Goal: Check status

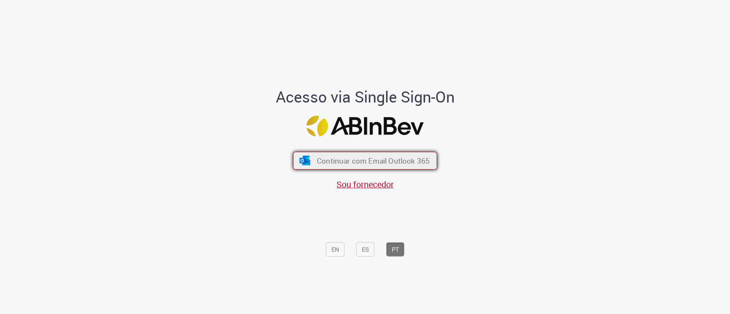
click at [390, 157] on span "Continuar com Email Outlook 365" at bounding box center [373, 161] width 113 height 10
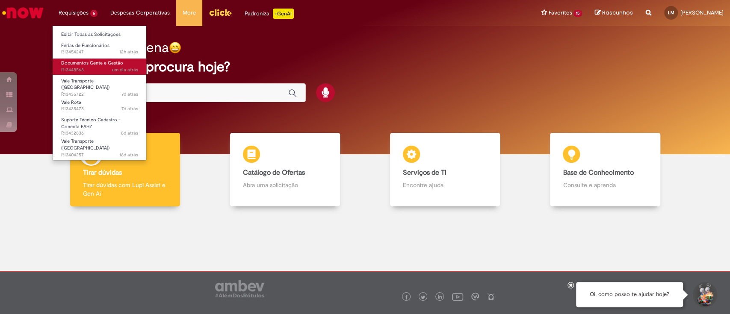
click at [86, 65] on span "Documentos Gente e Gestão" at bounding box center [92, 63] width 62 height 6
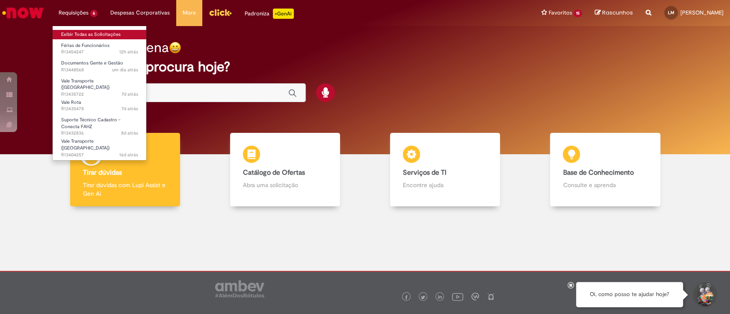
click at [112, 35] on link "Exibir Todas as Solicitações" at bounding box center [100, 34] width 94 height 9
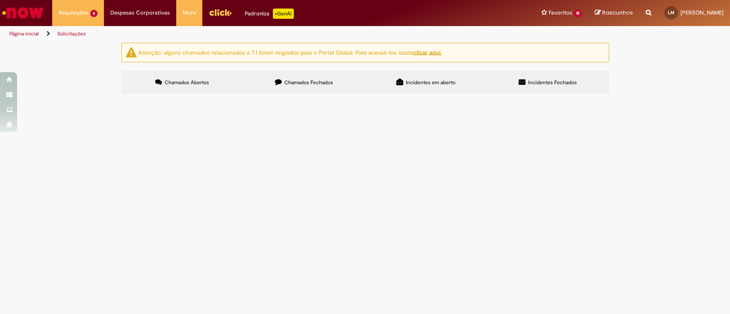
scroll to position [36, 0]
click at [0, 0] on td "Olá, tudo bem? O colaborador [PERSON_NAME] (99794230) alegou que contribui no I…" at bounding box center [0, 0] width 0 height 0
click at [0, 0] on span "Olá, tudo bem? O colaborador [PERSON_NAME] (99794230) alegou que contribui no I…" at bounding box center [0, 0] width 0 height 0
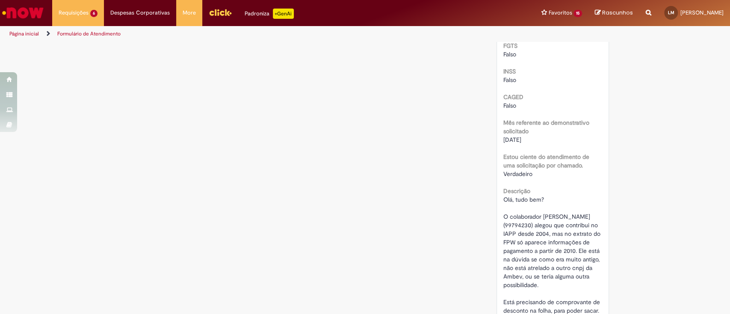
scroll to position [357, 0]
drag, startPoint x: 567, startPoint y: 203, endPoint x: 577, endPoint y: 152, distance: 51.6
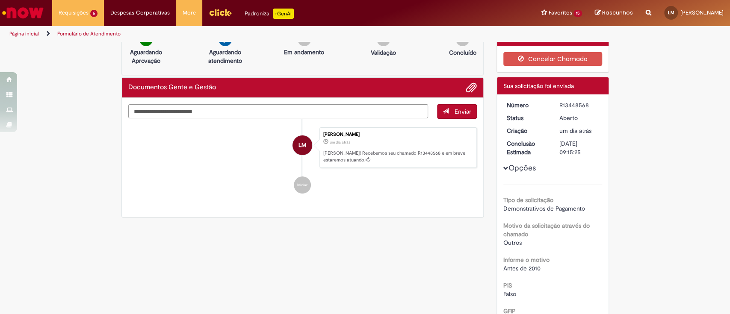
scroll to position [0, 0]
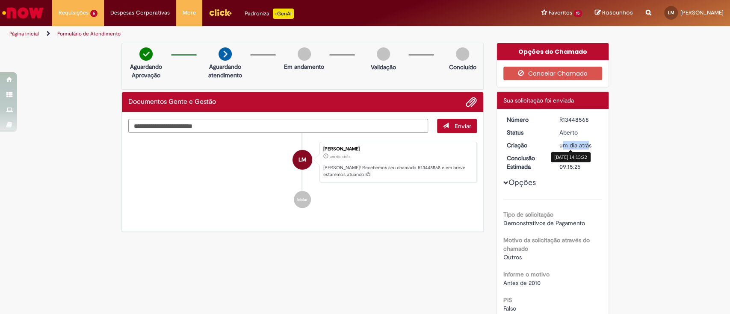
drag, startPoint x: 558, startPoint y: 145, endPoint x: 585, endPoint y: 142, distance: 27.1
click at [585, 142] on span "um dia atrás" at bounding box center [575, 146] width 32 height 8
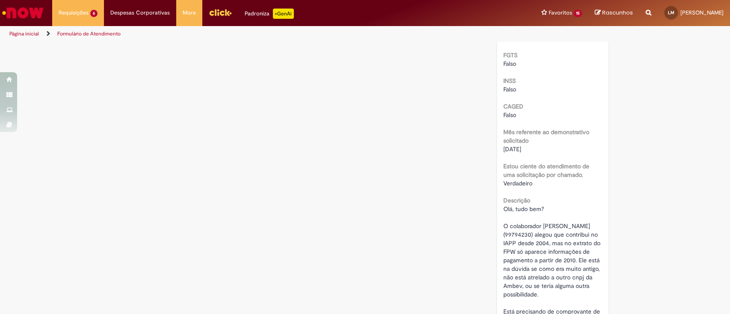
scroll to position [399, 0]
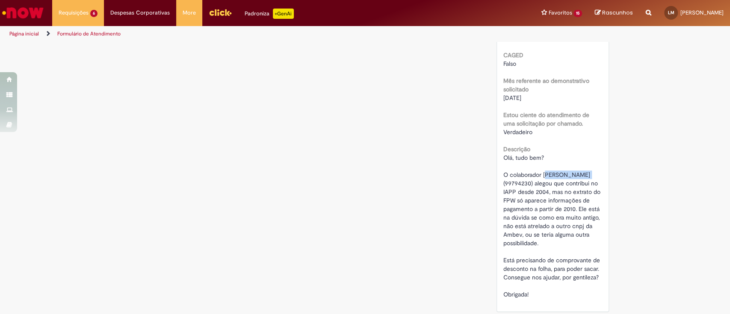
drag, startPoint x: 548, startPoint y: 176, endPoint x: 618, endPoint y: 174, distance: 70.6
click at [618, 174] on div "Verificar Código de Barras Aguardando Aprovação Aguardando atendimento Em andam…" at bounding box center [365, 15] width 730 height 743
drag, startPoint x: 498, startPoint y: 176, endPoint x: 576, endPoint y: 169, distance: 78.1
click at [576, 169] on div "Número R13448568 Status [GEOGRAPHIC_DATA] Criação um dia atrás um dia atrás Con…" at bounding box center [553, 11] width 112 height 602
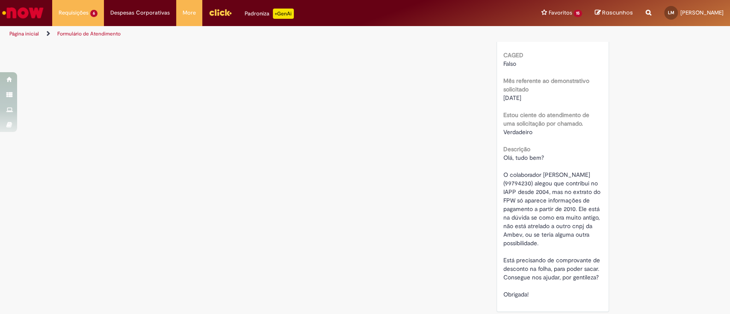
click at [576, 172] on span "Olá, tudo bem? O colaborador [PERSON_NAME] (99794230) alegou que contribui no I…" at bounding box center [552, 226] width 99 height 145
drag, startPoint x: 542, startPoint y: 171, endPoint x: 576, endPoint y: 176, distance: 34.5
click at [576, 176] on span "Olá, tudo bem? O colaborador [PERSON_NAME] (99794230) alegou que contribui no I…" at bounding box center [552, 226] width 99 height 145
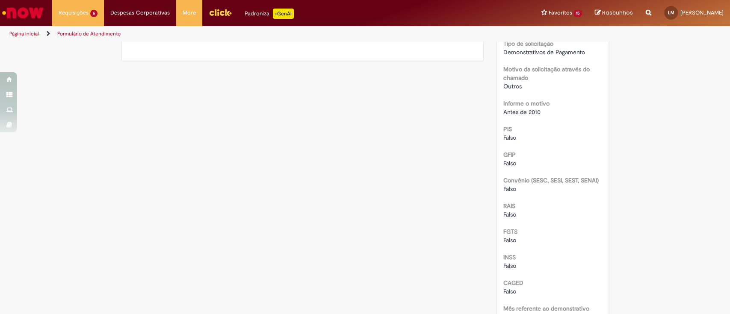
scroll to position [0, 0]
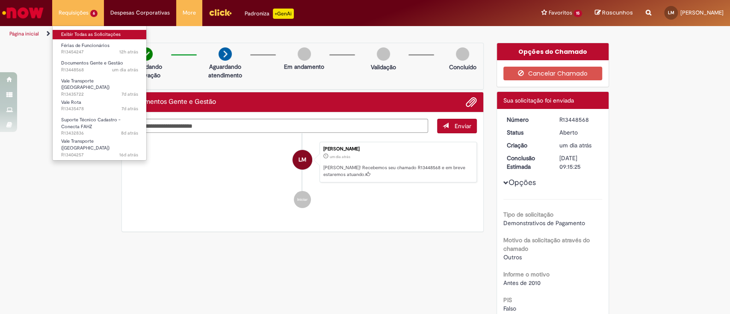
click at [85, 31] on link "Exibir Todas as Solicitações" at bounding box center [100, 34] width 94 height 9
